Goal: Transaction & Acquisition: Book appointment/travel/reservation

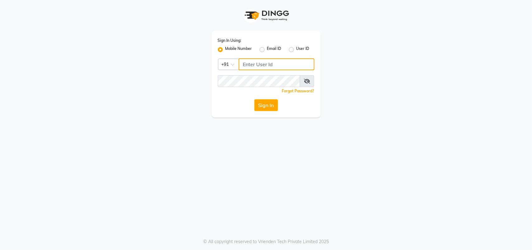
click at [279, 68] on input "Username" at bounding box center [277, 64] width 76 height 12
type input "8169177213"
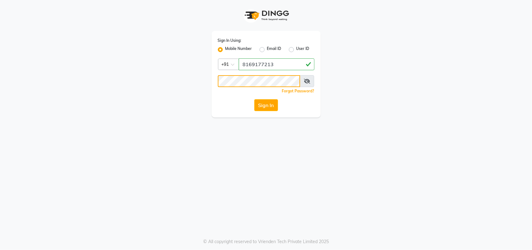
click at [254, 99] on button "Sign In" at bounding box center [266, 105] width 24 height 12
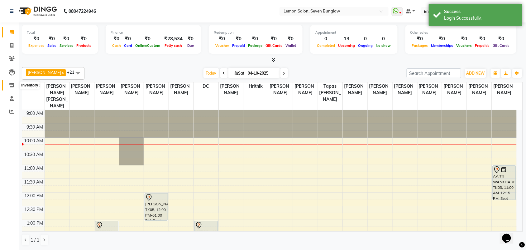
click at [10, 86] on icon at bounding box center [11, 85] width 5 height 5
select select
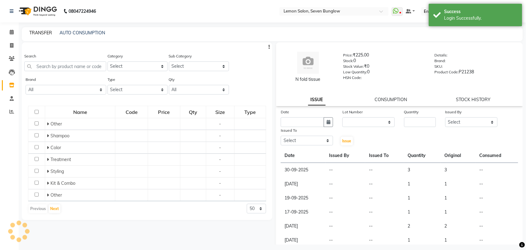
click at [42, 34] on link "TRANSFER" at bounding box center [40, 33] width 23 height 6
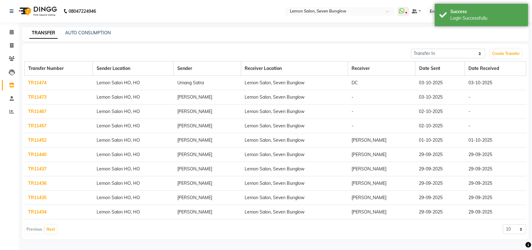
click at [43, 96] on link "TR11473" at bounding box center [37, 97] width 18 height 6
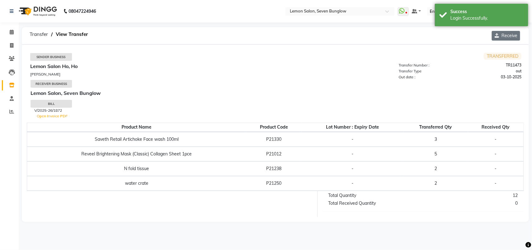
click at [500, 37] on button "Receive" at bounding box center [506, 36] width 28 height 10
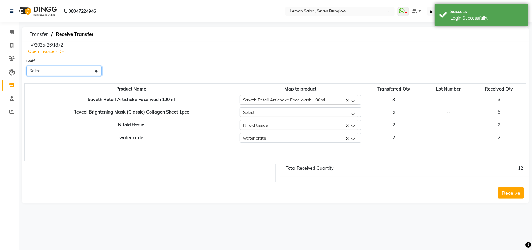
click at [82, 73] on select "Select [PERSON_NAME] [PERSON_NAME] [PERSON_NAME] [PERSON_NAME] (Nail) DC [PERSO…" at bounding box center [63, 71] width 75 height 10
select select "71187"
click at [26, 66] on select "Select [PERSON_NAME] [PERSON_NAME] [PERSON_NAME] [PERSON_NAME] (Nail) DC [PERSO…" at bounding box center [63, 71] width 75 height 10
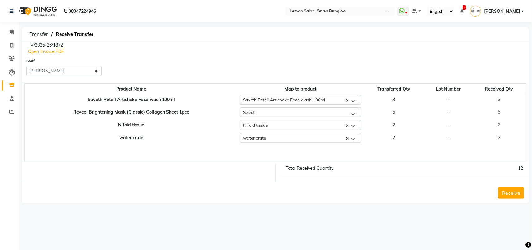
click at [505, 188] on button "Receive" at bounding box center [511, 192] width 26 height 11
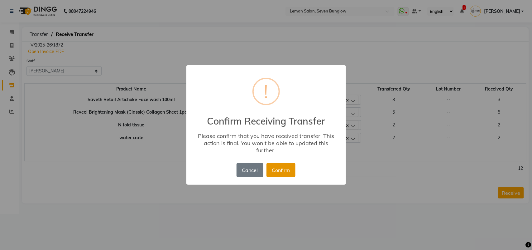
click at [271, 165] on button "Confirm" at bounding box center [280, 170] width 29 height 14
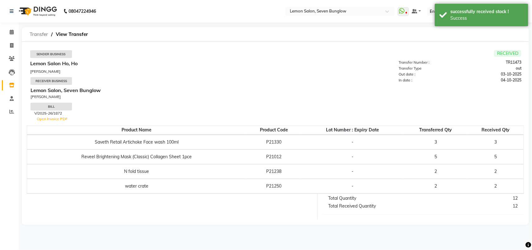
click at [46, 33] on span "Transfer" at bounding box center [38, 34] width 25 height 11
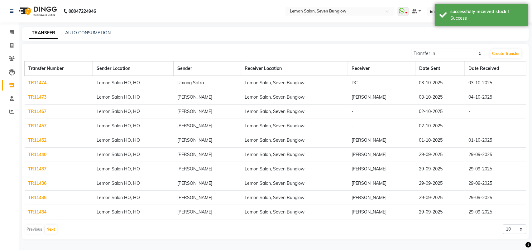
click at [31, 112] on link "TR11467" at bounding box center [37, 111] width 18 height 6
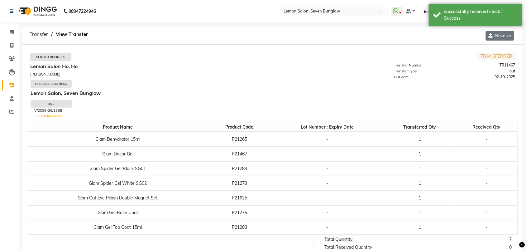
click at [494, 33] on button "Receive" at bounding box center [500, 36] width 28 height 10
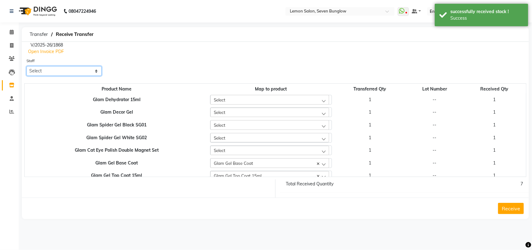
click at [93, 72] on select "Select [PERSON_NAME] [PERSON_NAME] [PERSON_NAME] [PERSON_NAME] (Nail) DC [PERSO…" at bounding box center [63, 71] width 75 height 10
select select "71187"
click at [26, 66] on select "Select [PERSON_NAME] [PERSON_NAME] [PERSON_NAME] [PERSON_NAME] (Nail) DC [PERSO…" at bounding box center [63, 71] width 75 height 10
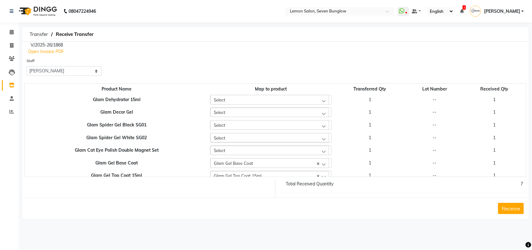
click at [515, 205] on button "Receive" at bounding box center [511, 208] width 26 height 11
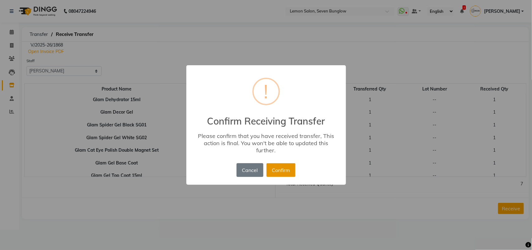
click at [289, 171] on button "Confirm" at bounding box center [280, 170] width 29 height 14
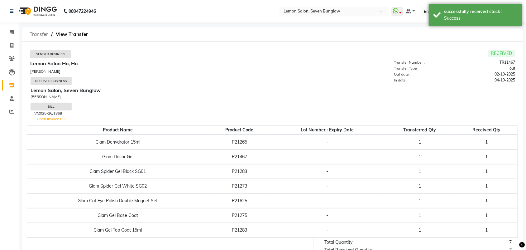
click at [40, 36] on span "Transfer" at bounding box center [38, 34] width 25 height 11
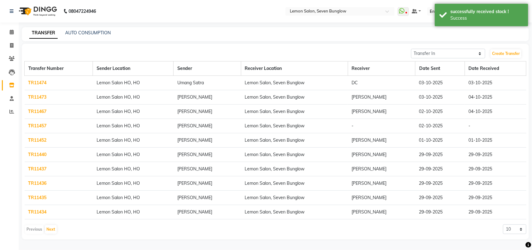
click at [41, 127] on link "TR11457" at bounding box center [37, 126] width 18 height 6
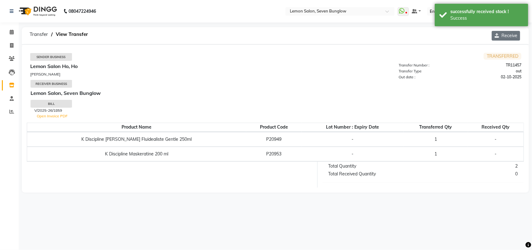
click at [494, 36] on icon "button" at bounding box center [497, 35] width 7 height 4
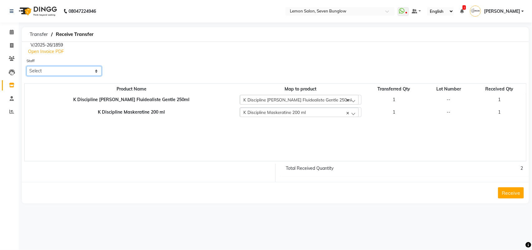
click at [41, 70] on select "Select [PERSON_NAME] [PERSON_NAME] [PERSON_NAME] [PERSON_NAME] (Nail) DC [PERSO…" at bounding box center [63, 71] width 75 height 10
click at [26, 66] on select "Select [PERSON_NAME] [PERSON_NAME] [PERSON_NAME] [PERSON_NAME] (Nail) DC [PERSO…" at bounding box center [63, 71] width 75 height 10
select select "71187"
click at [502, 187] on button "Receive" at bounding box center [511, 192] width 26 height 11
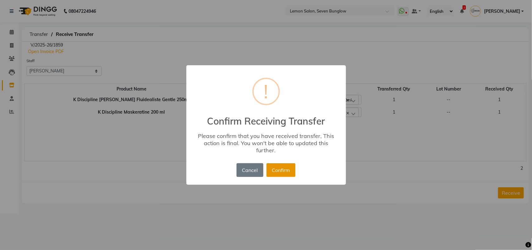
click at [285, 163] on button "Confirm" at bounding box center [280, 170] width 29 height 14
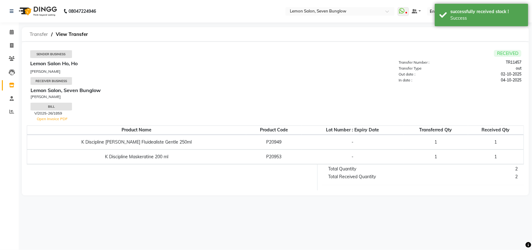
click at [49, 35] on span "Transfer" at bounding box center [38, 34] width 25 height 11
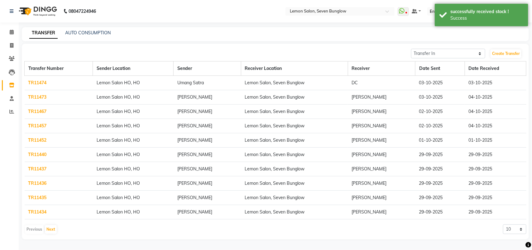
click at [34, 83] on link "TR11474" at bounding box center [37, 83] width 18 height 6
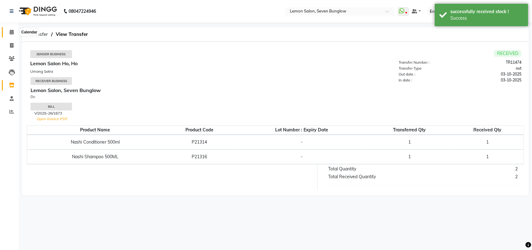
click at [13, 33] on span at bounding box center [11, 32] width 11 height 7
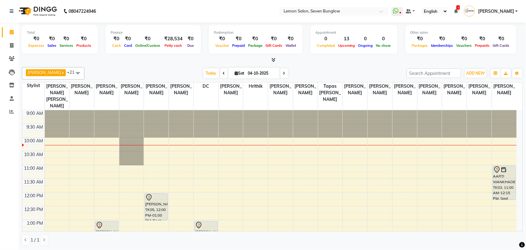
scroll to position [39, 0]
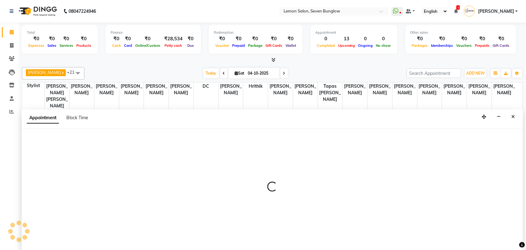
scroll to position [0, 0]
select select "7887"
select select "tentative"
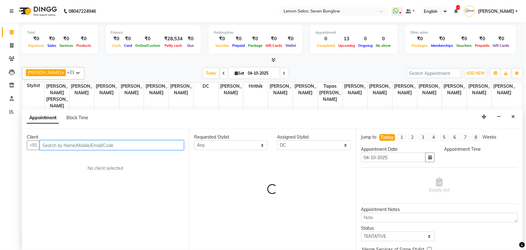
select select "660"
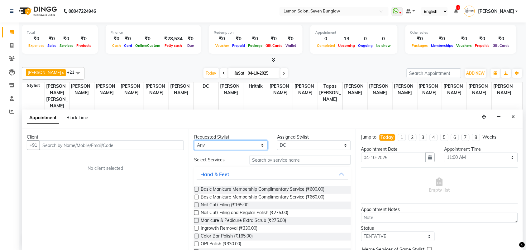
click at [248, 145] on select "Any [PERSON_NAME] [PERSON_NAME] [PERSON_NAME] (Nail) DC [PERSON_NAME] [PERSON_N…" at bounding box center [231, 145] width 74 height 10
select select "7887"
click at [194, 140] on select "Any [PERSON_NAME] [PERSON_NAME] [PERSON_NAME] (Nail) DC [PERSON_NAME] [PERSON_N…" at bounding box center [231, 145] width 74 height 10
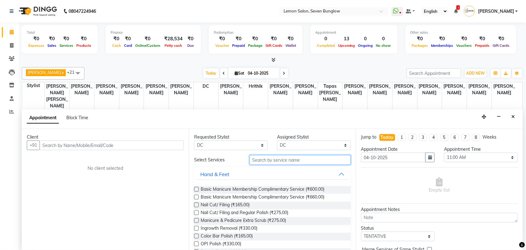
click at [257, 155] on input "text" at bounding box center [300, 160] width 101 height 10
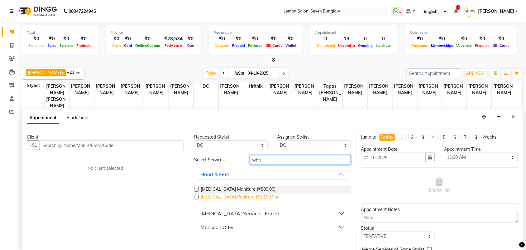
type input "whit"
click at [253, 200] on span "[MEDICAL_DATA] Pedicure (₹1,100.00)" at bounding box center [239, 197] width 77 height 8
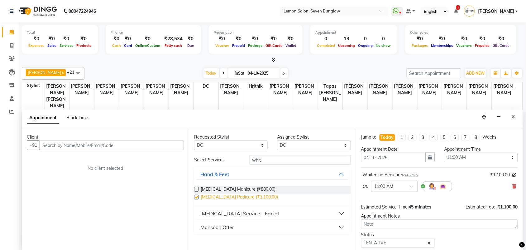
checkbox input "false"
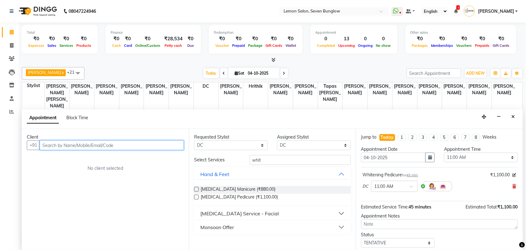
click at [137, 149] on input "text" at bounding box center [112, 145] width 144 height 10
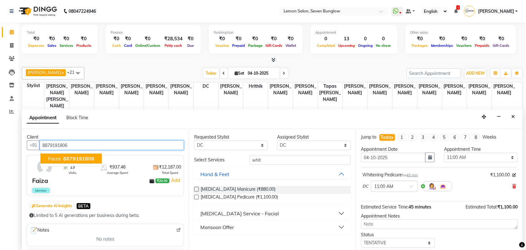
click at [81, 158] on span "8879191806" at bounding box center [78, 158] width 31 height 6
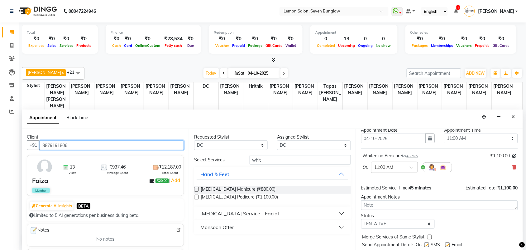
scroll to position [37, 0]
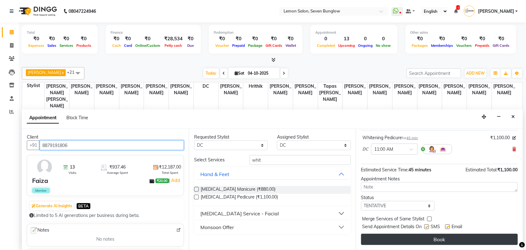
type input "8879191806"
click at [454, 236] on button "Book" at bounding box center [439, 238] width 157 height 11
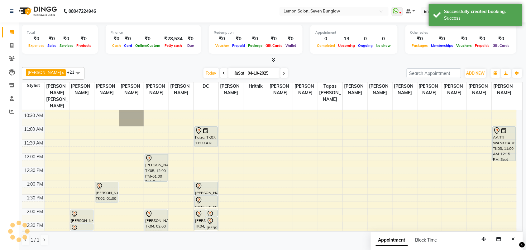
scroll to position [0, 0]
